Goal: Find specific page/section: Find specific page/section

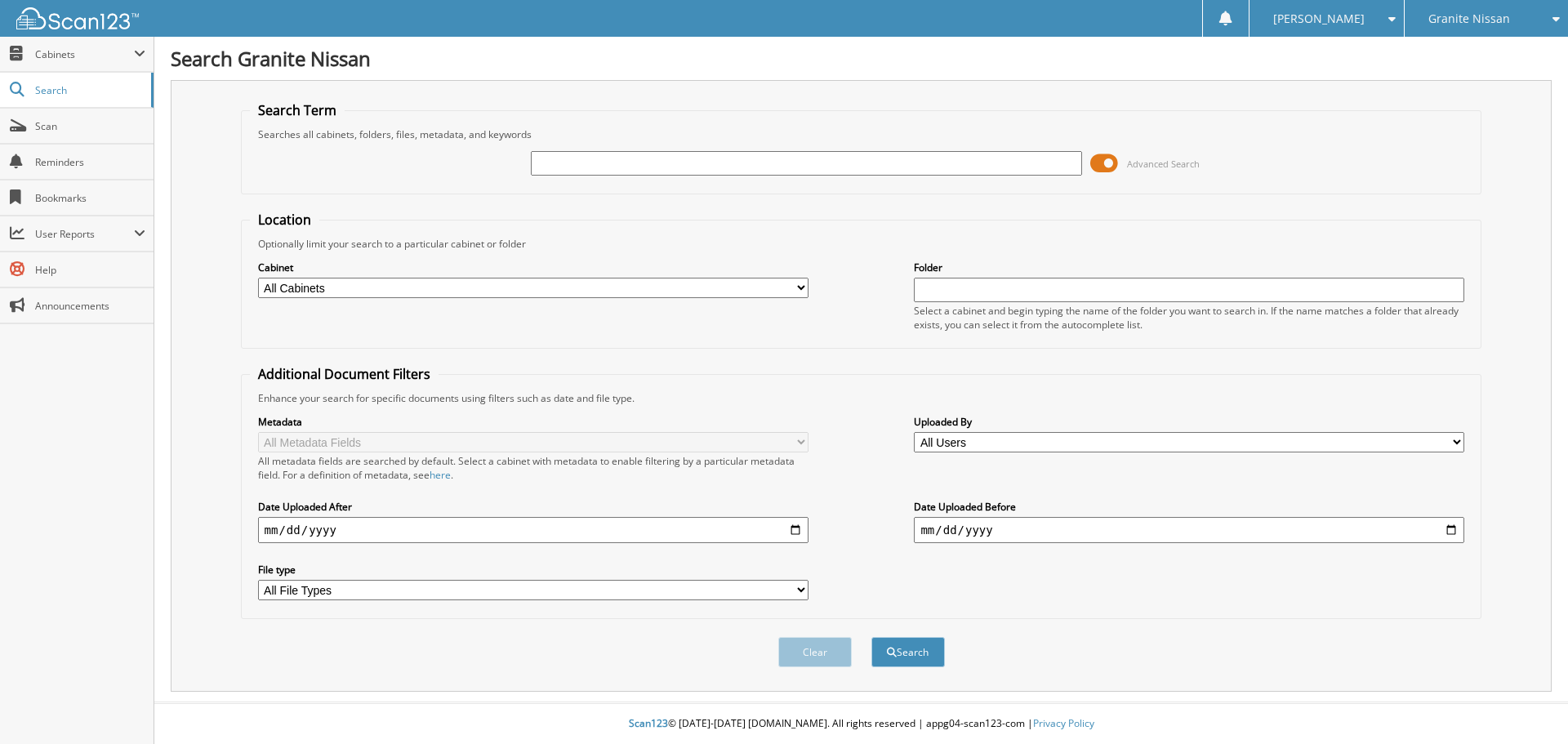
click at [691, 162] on input "text" at bounding box center [806, 163] width 551 height 24
type input "NA5354"
click at [871, 637] on button "Search" at bounding box center [908, 652] width 73 height 30
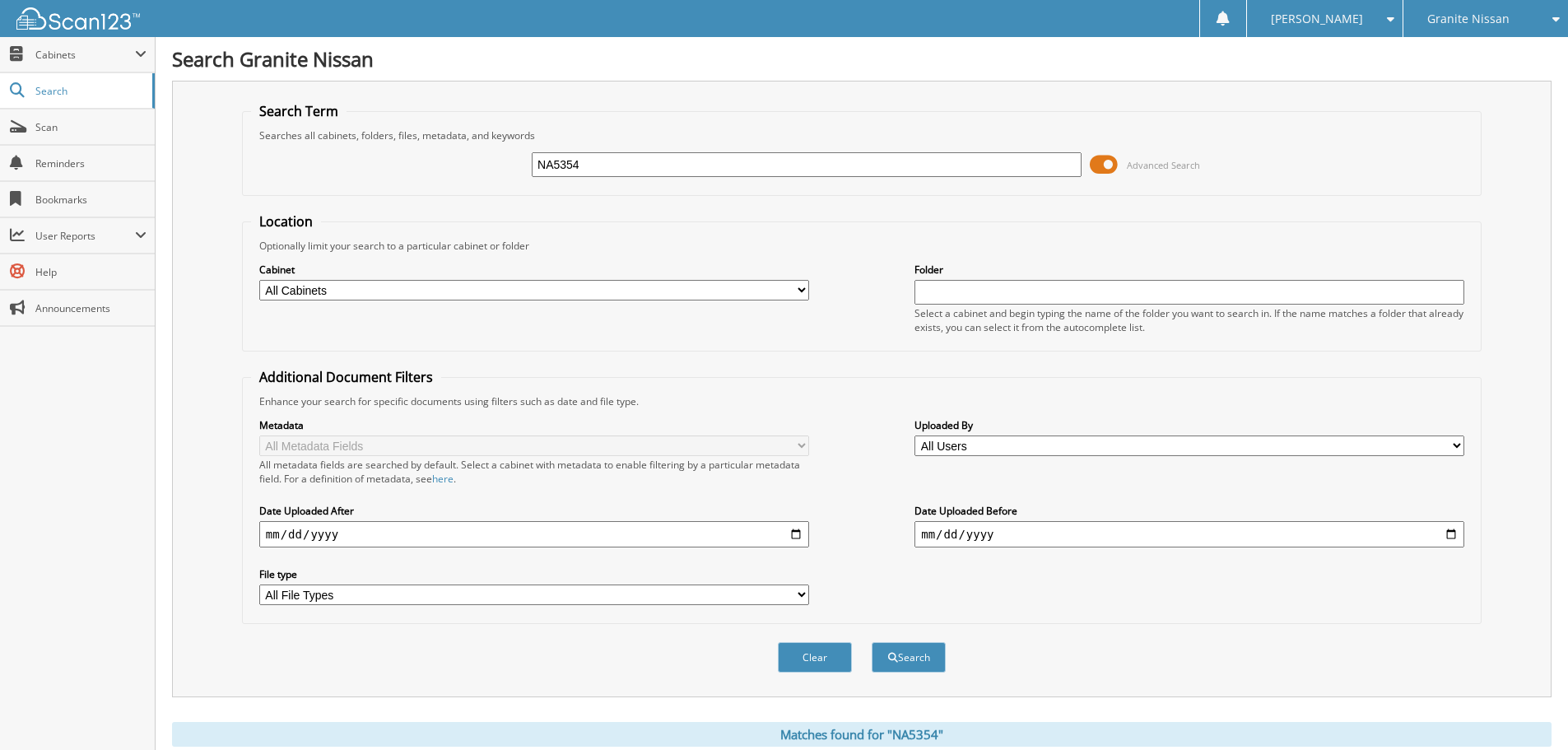
scroll to position [377, 0]
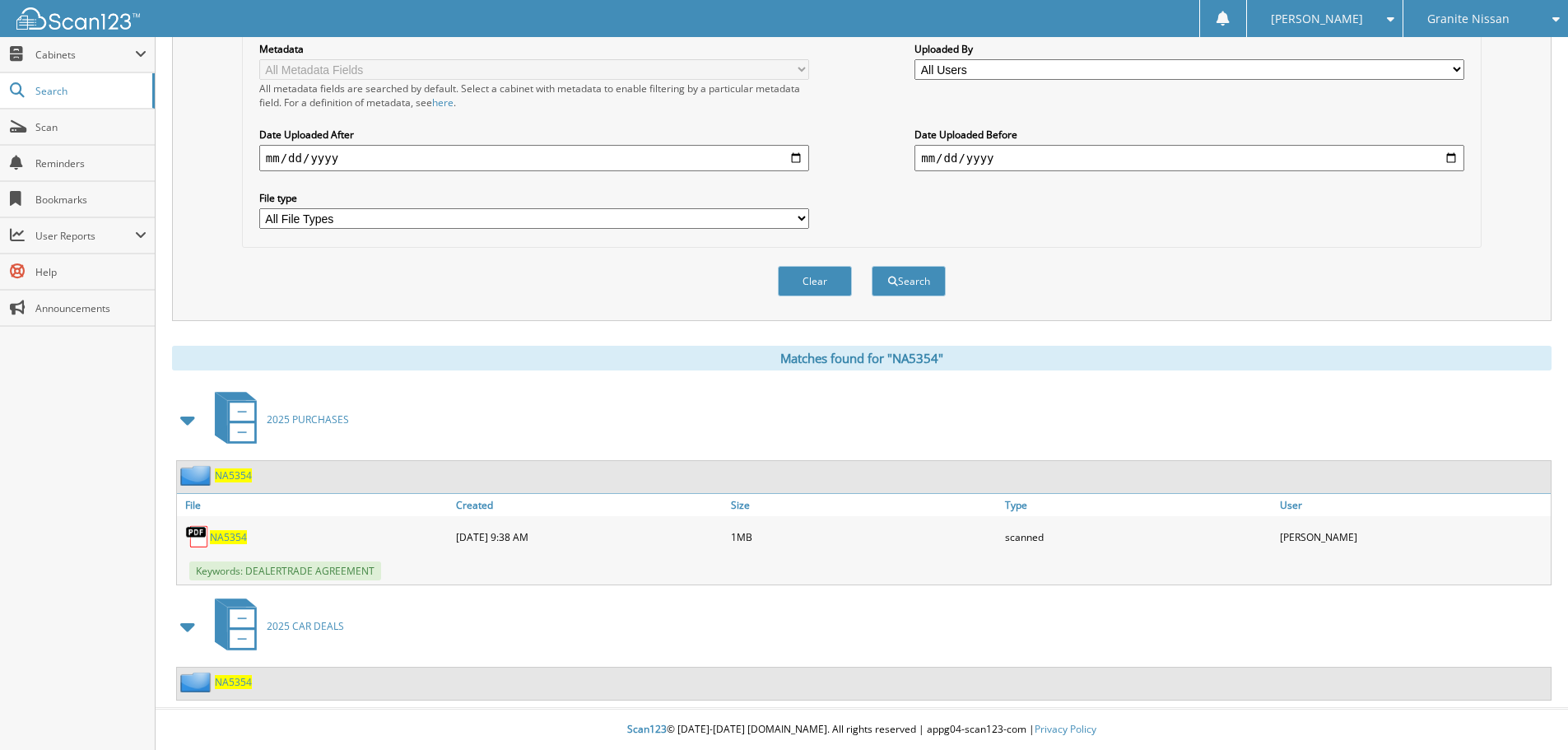
click at [236, 534] on span "NA5354" at bounding box center [228, 537] width 37 height 14
click at [239, 680] on span "NA5354" at bounding box center [233, 682] width 37 height 14
